Goal: Task Accomplishment & Management: Manage account settings

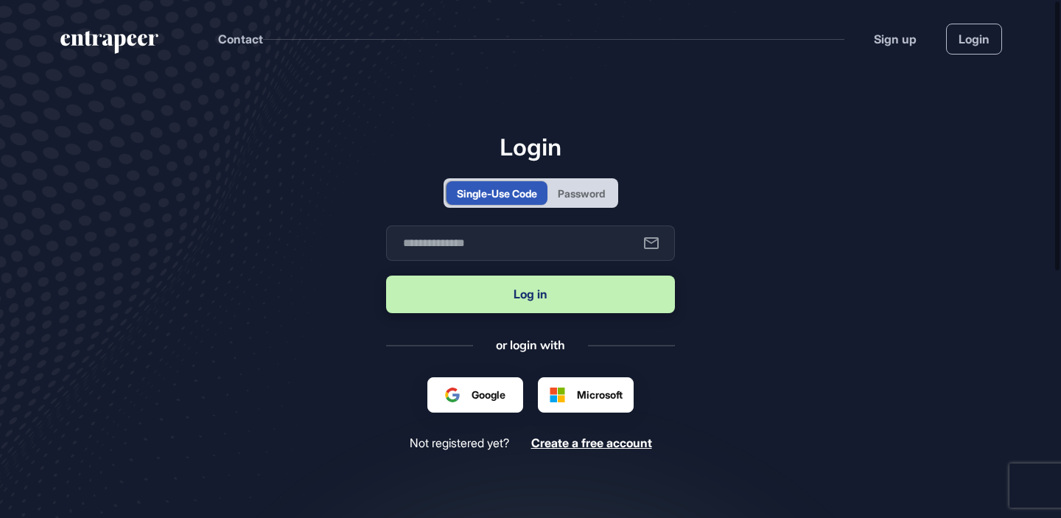
click at [495, 394] on iframe at bounding box center [496, 410] width 116 height 32
click at [483, 391] on div at bounding box center [475, 394] width 60 height 15
click at [357, 365] on main "Login Single-Use Code Password Business email Log in or login with Google Micro…" at bounding box center [530, 355] width 1061 height 557
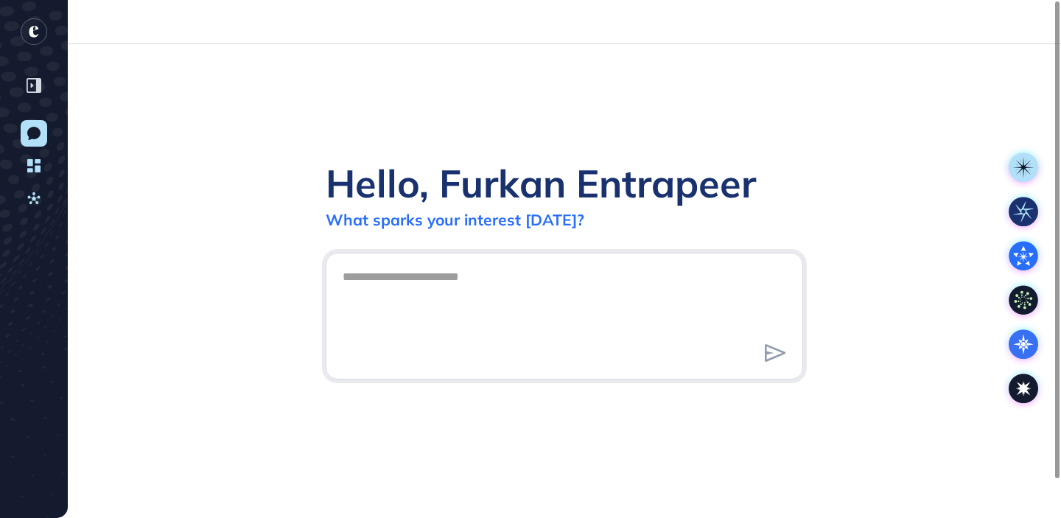
scroll to position [1, 1]
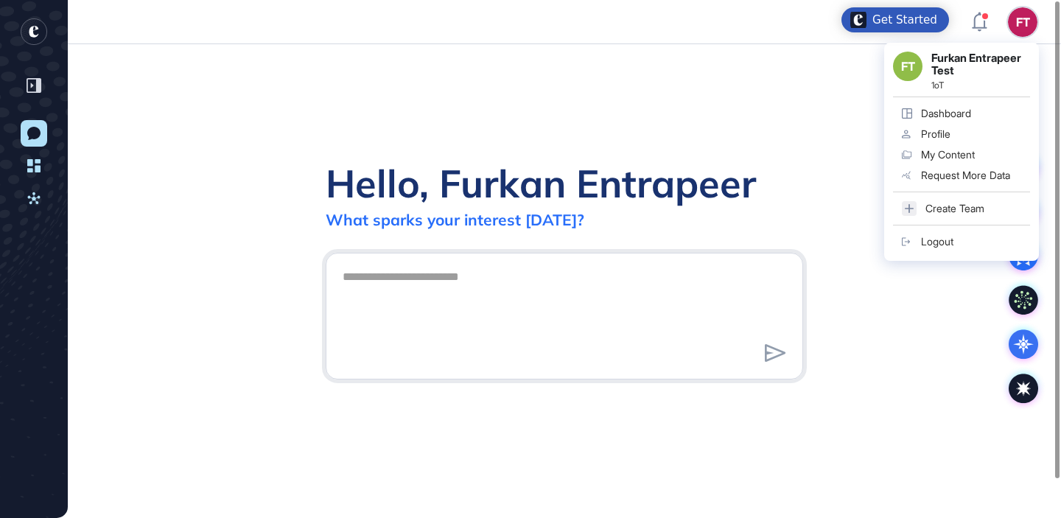
click at [945, 237] on div "Logout" at bounding box center [937, 242] width 32 height 12
